Goal: Information Seeking & Learning: Learn about a topic

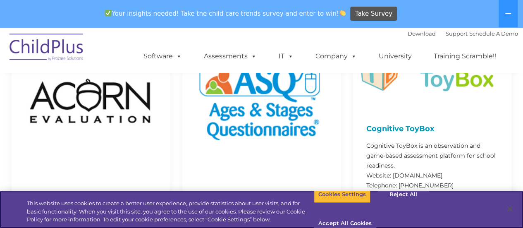
scroll to position [246, 0]
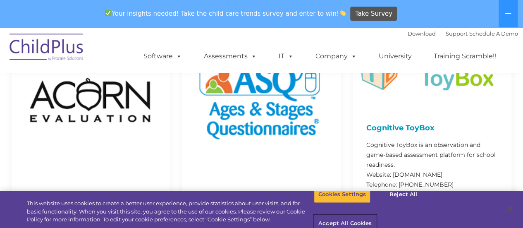
click at [376, 215] on button "Accept All Cookies" at bounding box center [345, 223] width 62 height 17
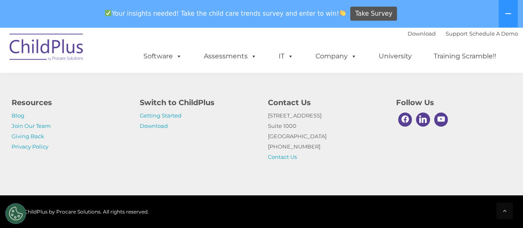
scroll to position [4124, 0]
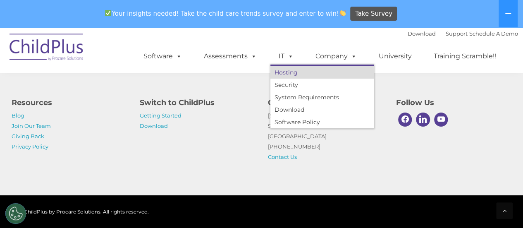
click at [289, 72] on link "Hosting" at bounding box center [321, 72] width 103 height 12
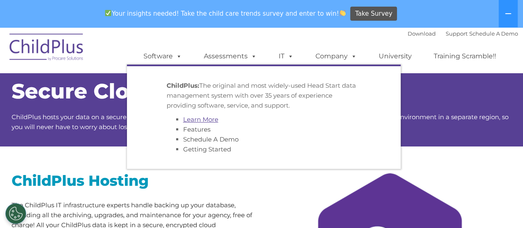
click at [210, 119] on link "Learn More" at bounding box center [200, 119] width 35 height 8
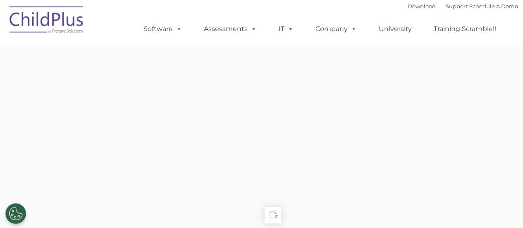
type input ""
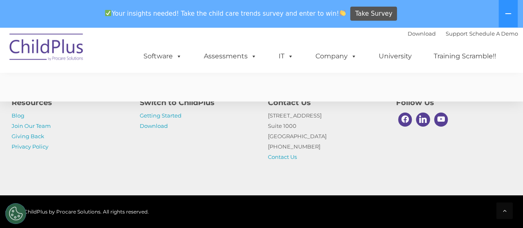
scroll to position [2139, 0]
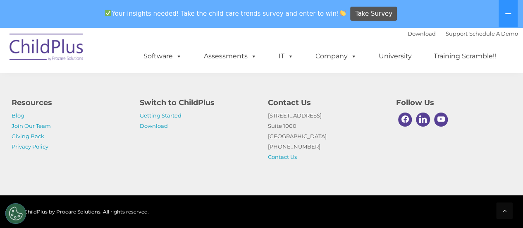
click at [333, 221] on div "© 2025 ChildPlus by Procare Solutions. All rights reserved." at bounding box center [261, 211] width 523 height 33
